Goal: Book appointment/travel/reservation

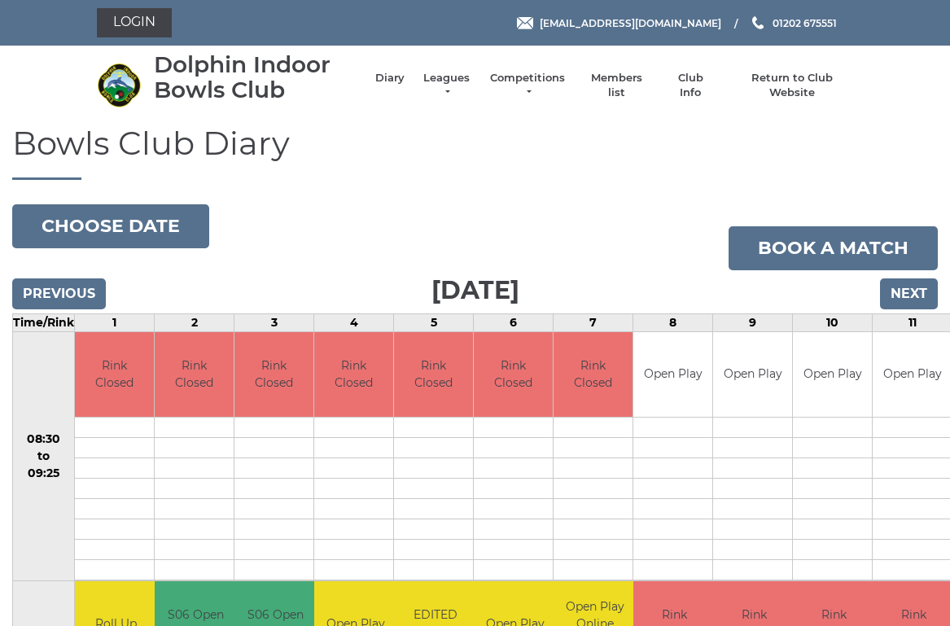
scroll to position [11, 0]
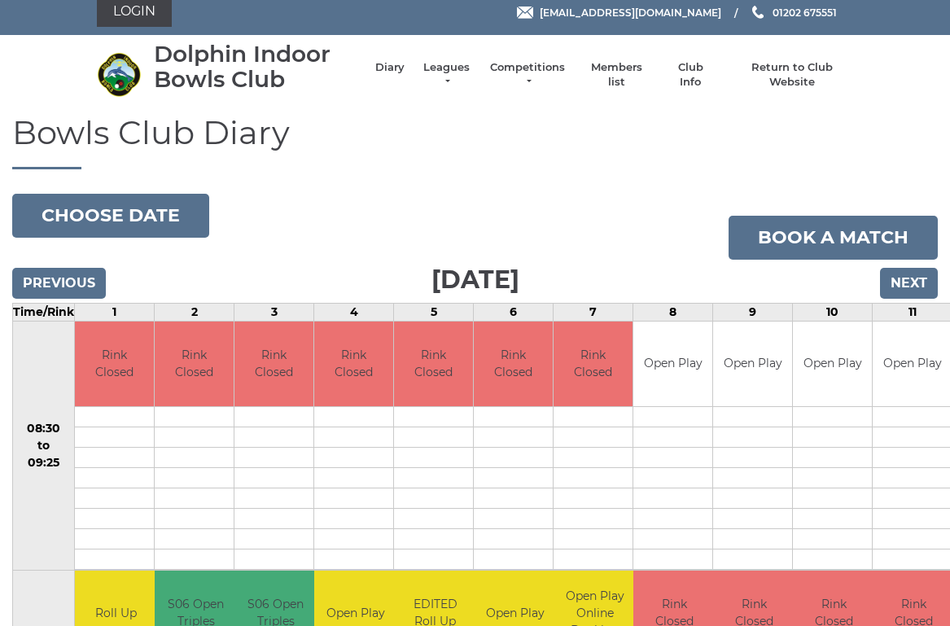
click at [907, 284] on input "Next" at bounding box center [909, 283] width 58 height 31
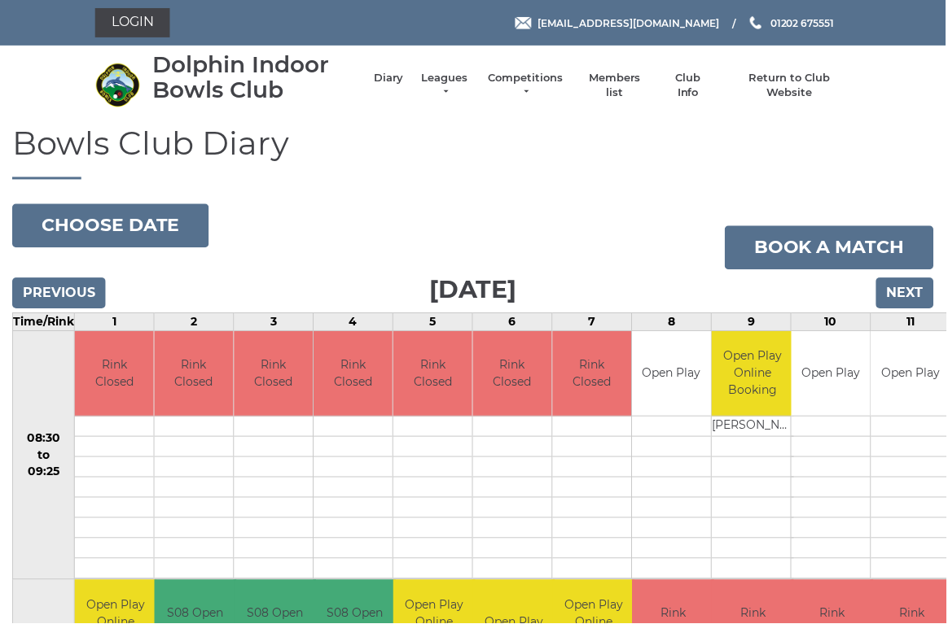
click at [916, 293] on input "Next" at bounding box center [907, 293] width 58 height 31
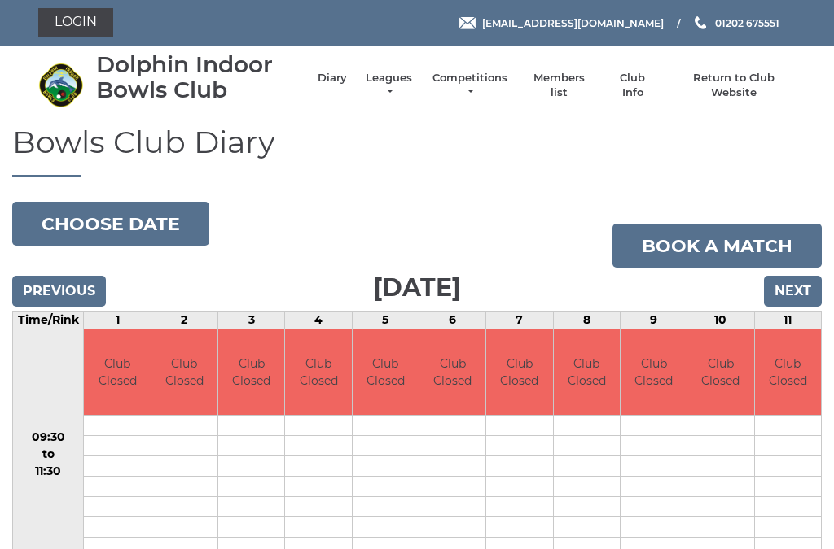
click at [42, 284] on input "Previous" at bounding box center [59, 291] width 94 height 31
